Goal: Navigation & Orientation: Find specific page/section

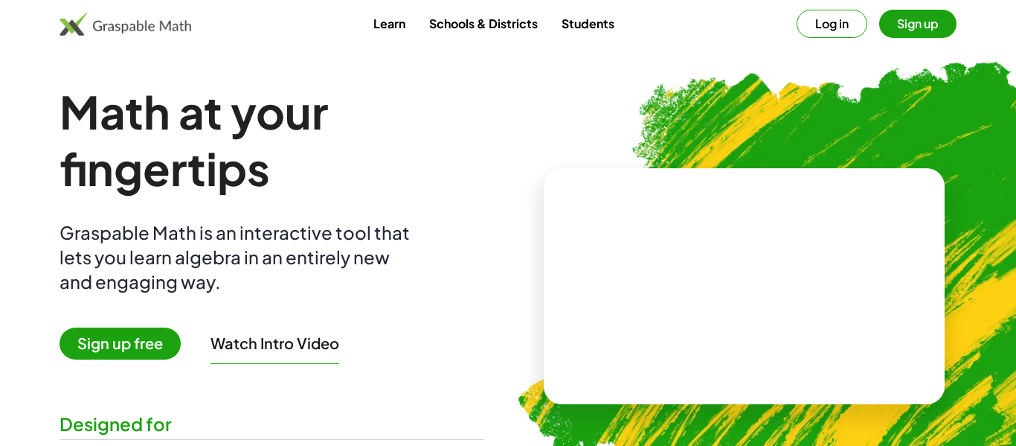
click at [825, 24] on button "Log in" at bounding box center [832, 24] width 71 height 28
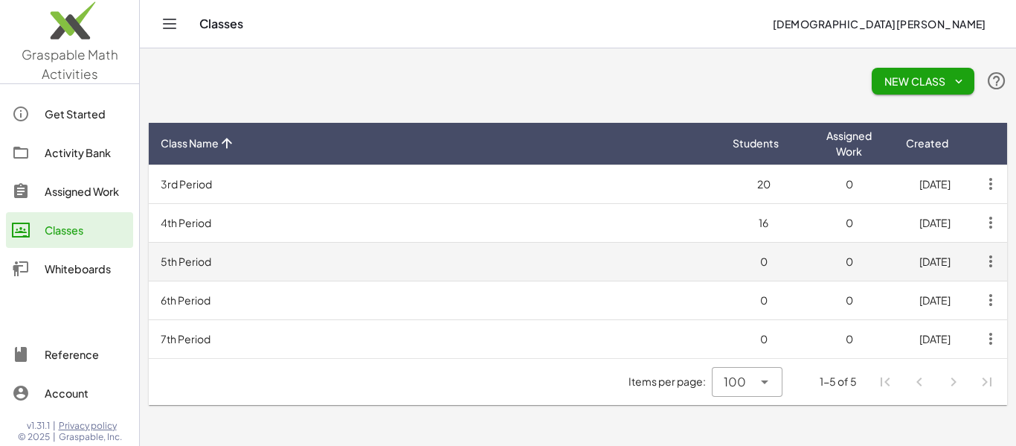
click at [301, 251] on td "5th Period" at bounding box center [435, 261] width 572 height 39
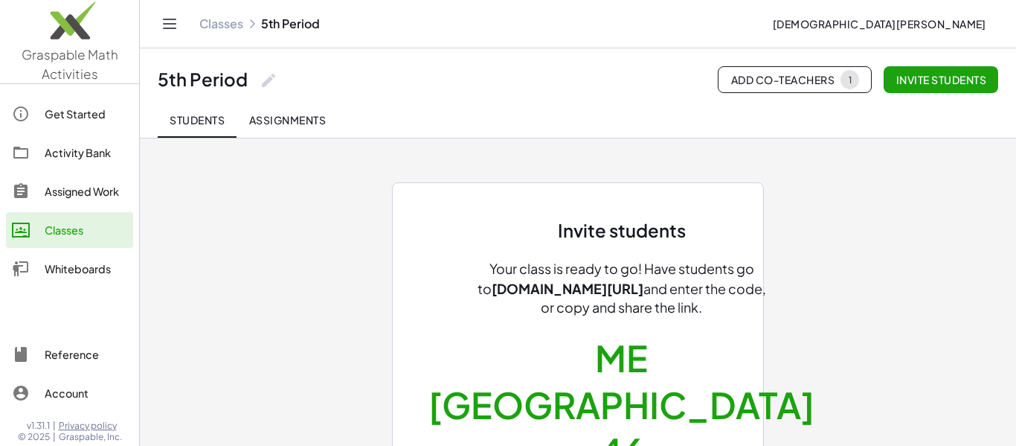
click at [70, 231] on div "Classes" at bounding box center [86, 230] width 83 height 18
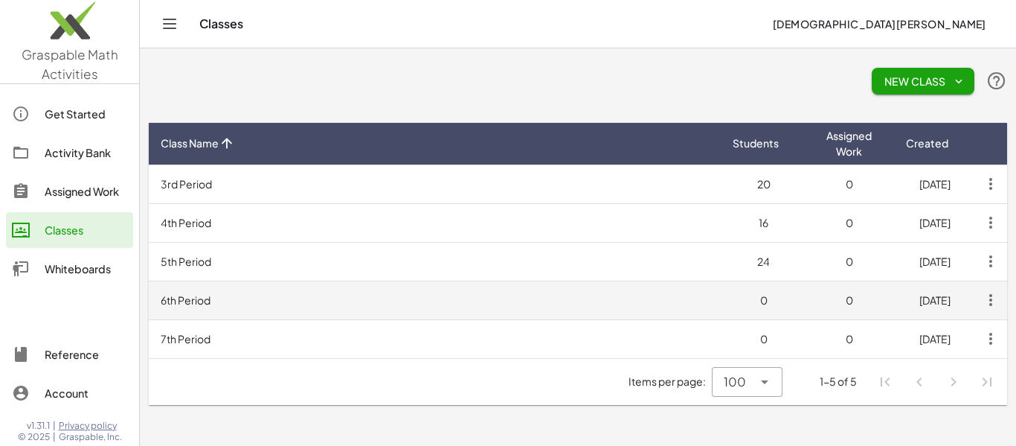
click at [409, 298] on td "6th Period" at bounding box center [435, 299] width 572 height 39
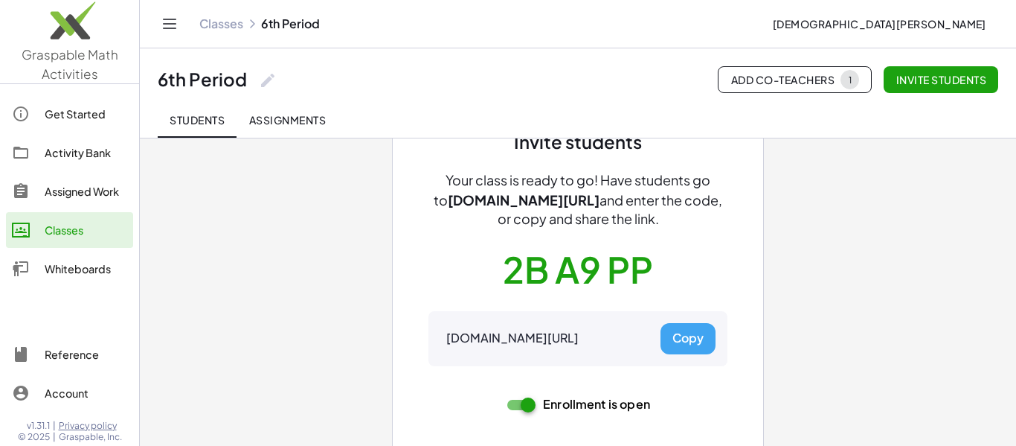
scroll to position [95, 0]
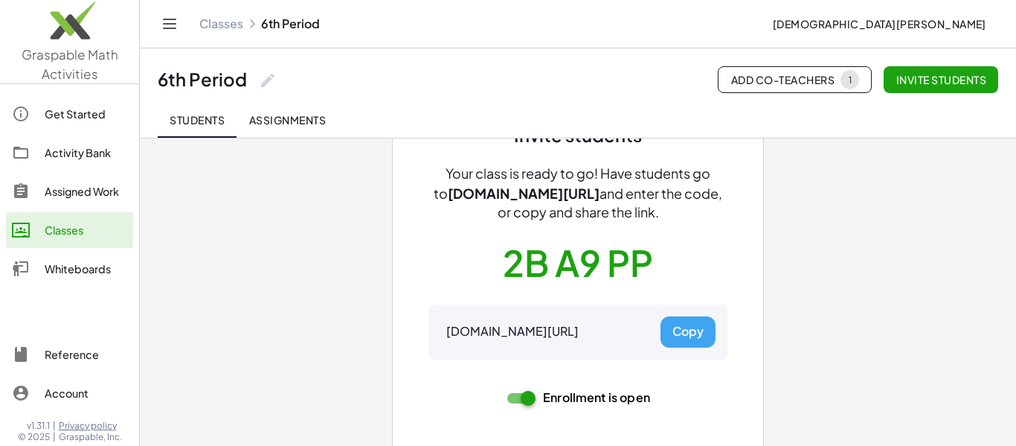
click at [76, 231] on div "Classes" at bounding box center [86, 230] width 83 height 18
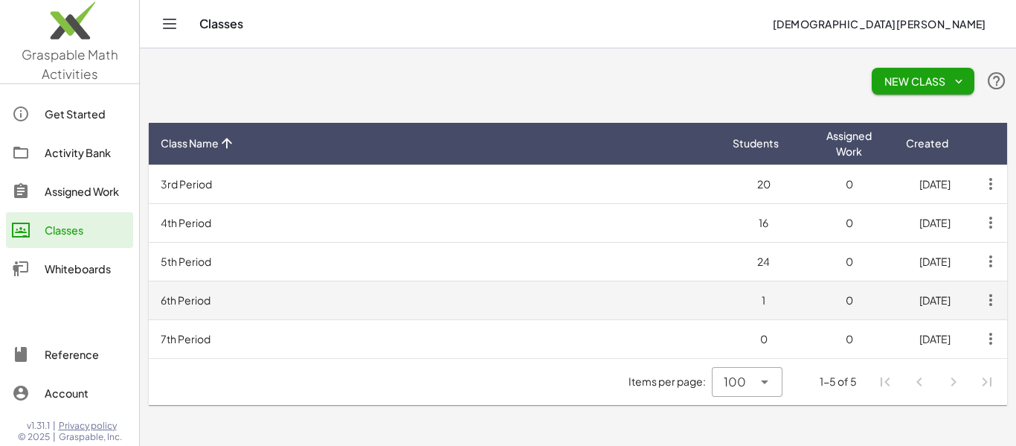
click at [289, 306] on td "6th Period" at bounding box center [435, 299] width 572 height 39
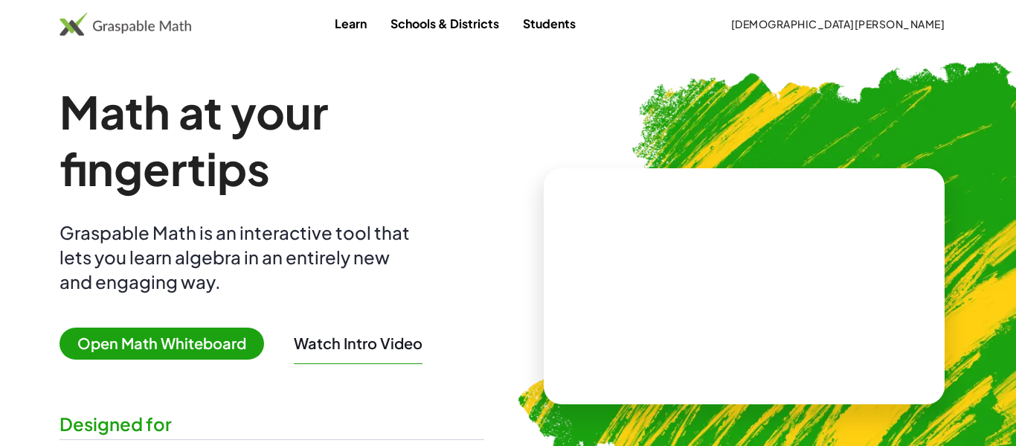
click at [588, 27] on link "Students" at bounding box center [549, 24] width 77 height 28
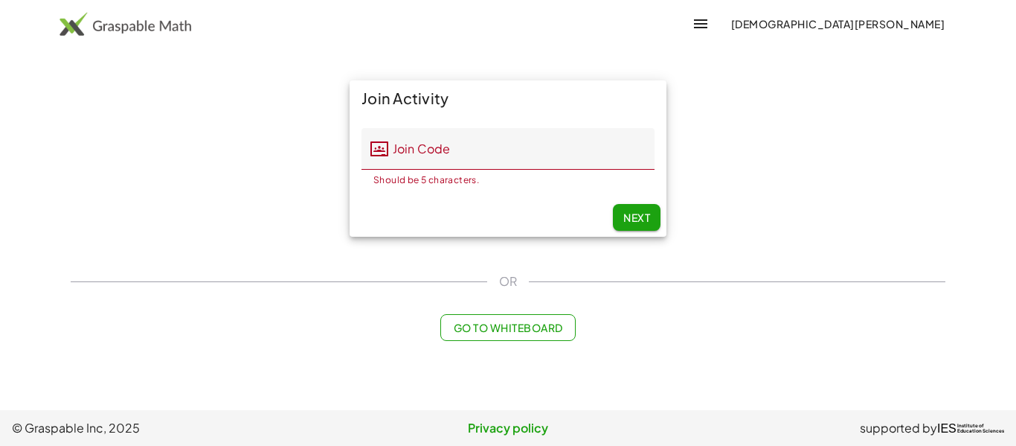
click at [376, 287] on div "OR" at bounding box center [508, 281] width 875 height 18
click at [139, 26] on img at bounding box center [126, 24] width 132 height 24
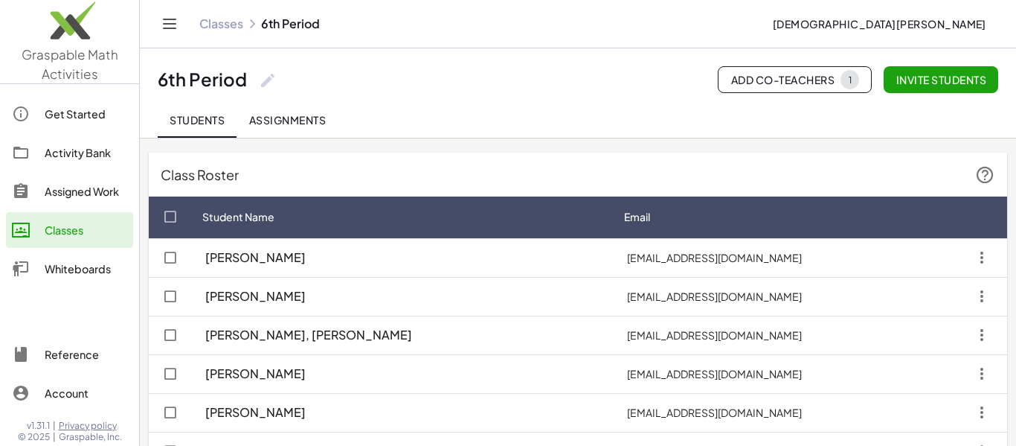
scroll to position [33, 0]
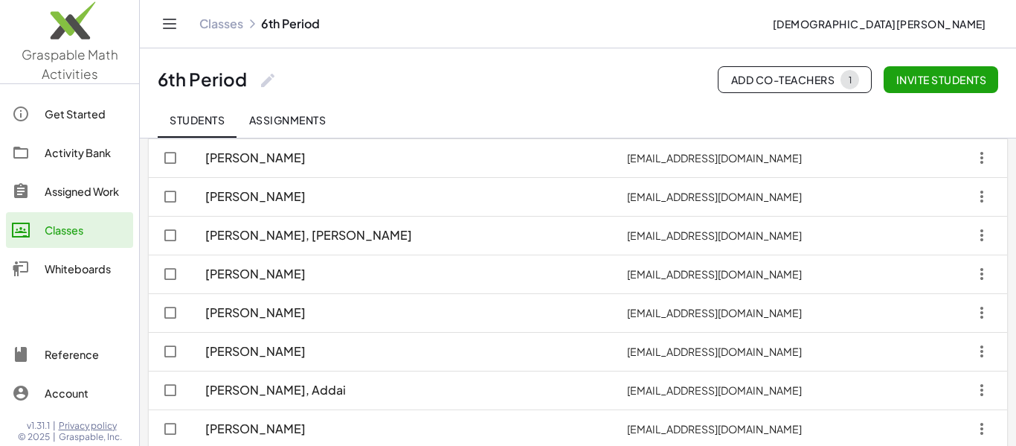
scroll to position [150, 0]
